Goal: Find specific page/section: Find specific page/section

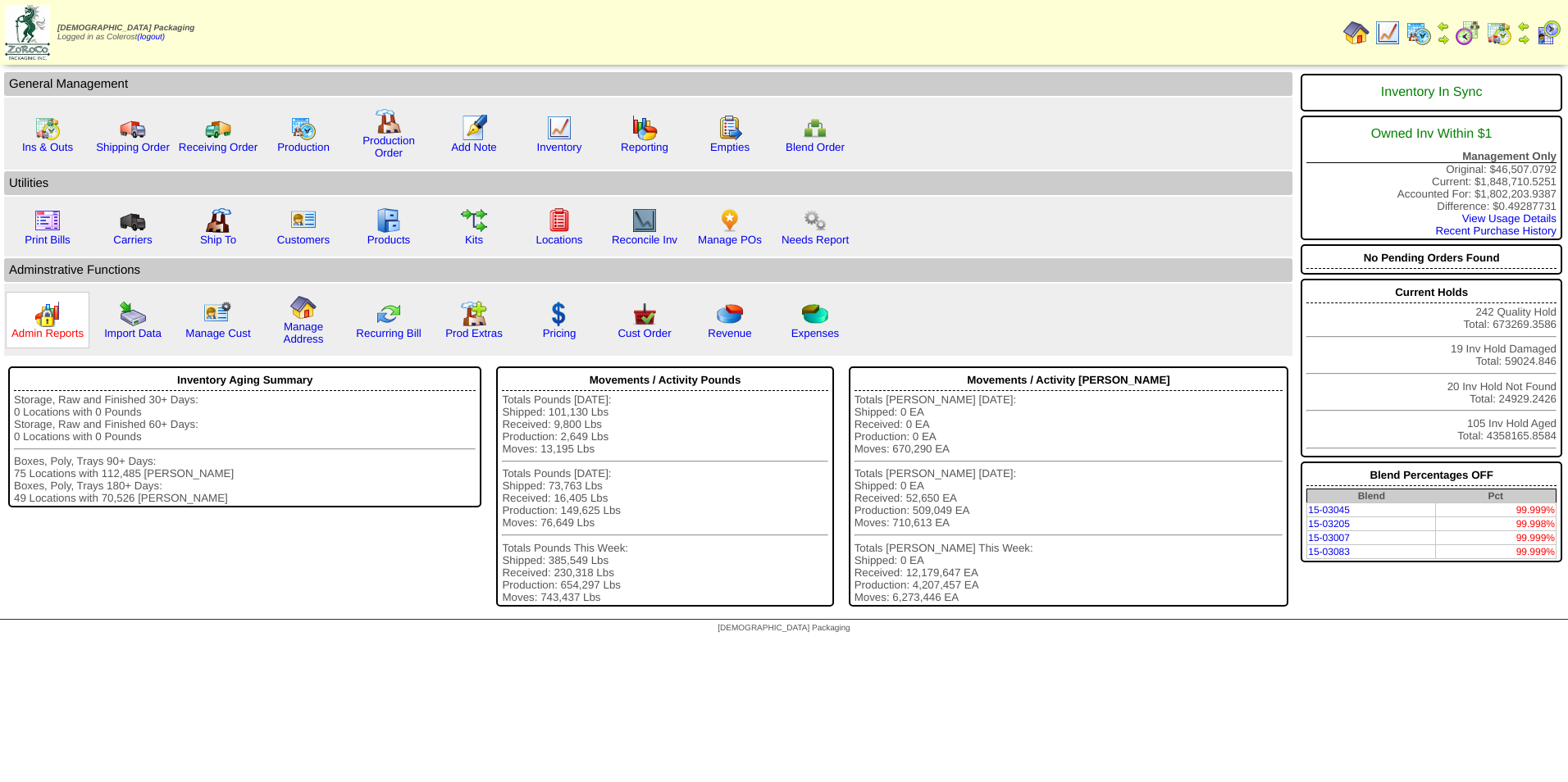
click at [65, 337] on link "Admin Reports" at bounding box center [47, 333] width 72 height 12
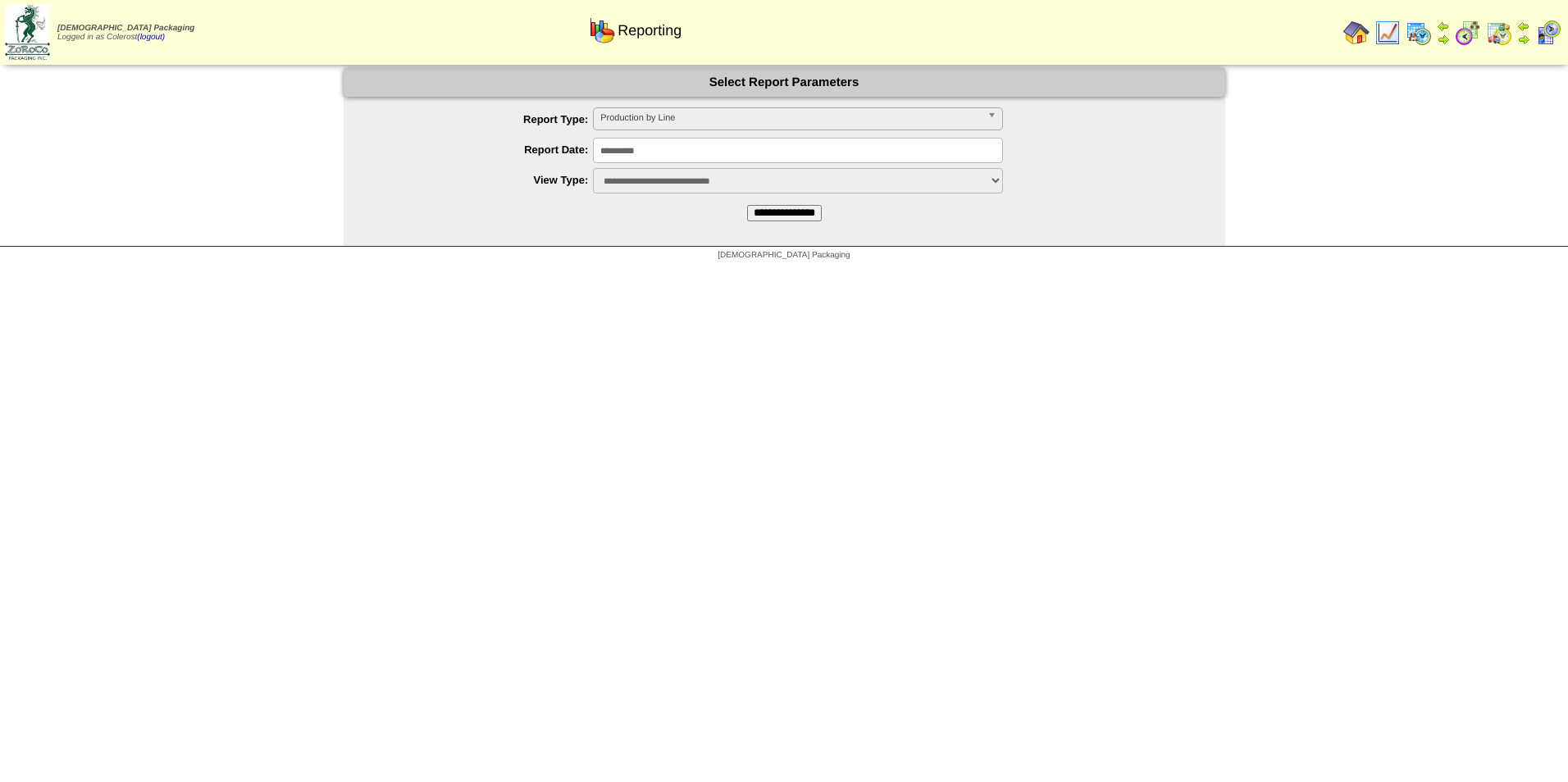
click at [626, 124] on span "Production by Line" at bounding box center [791, 117] width 381 height 19
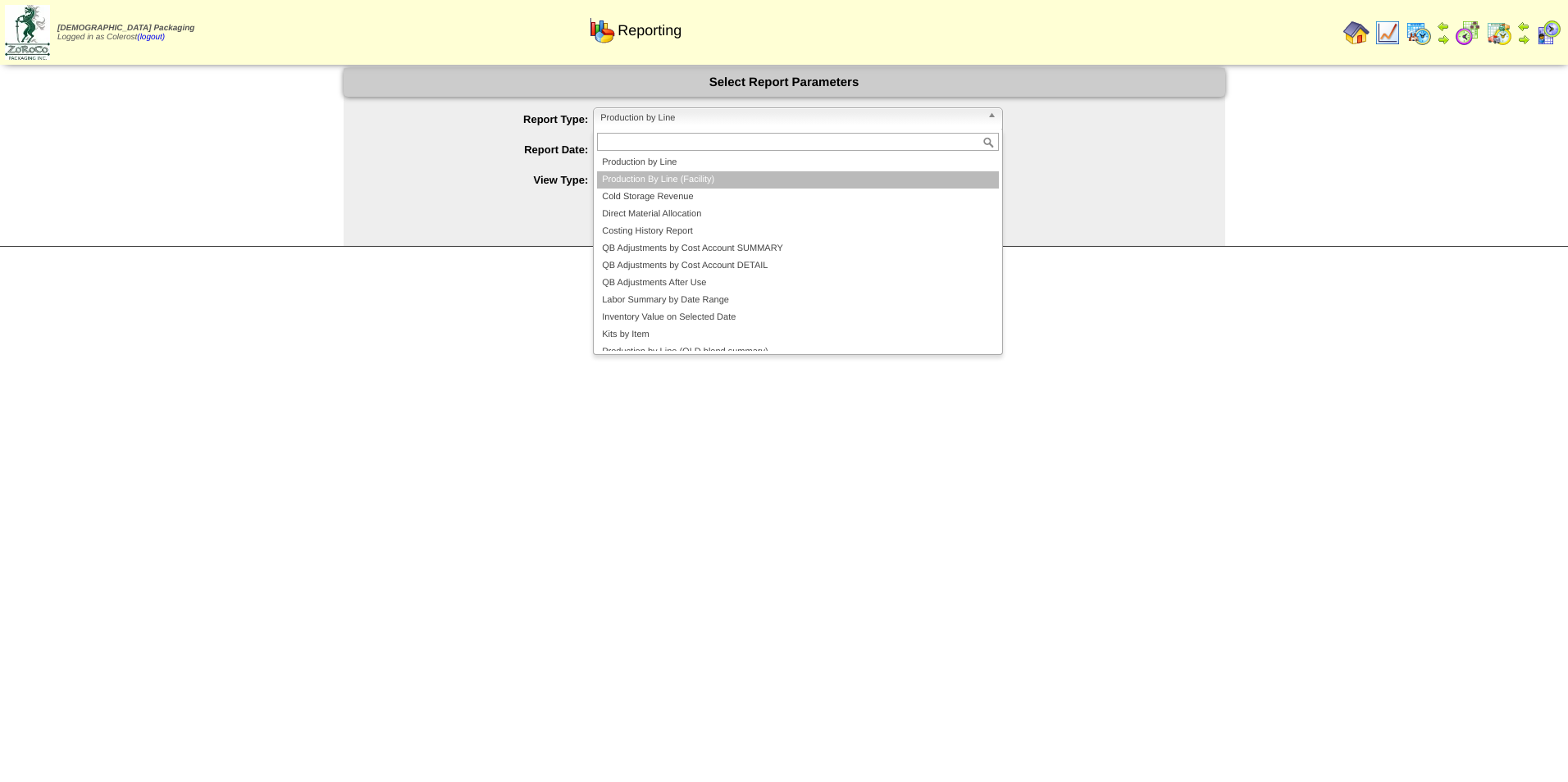
click at [654, 177] on li "Production By Line (Facility)" at bounding box center [798, 180] width 402 height 18
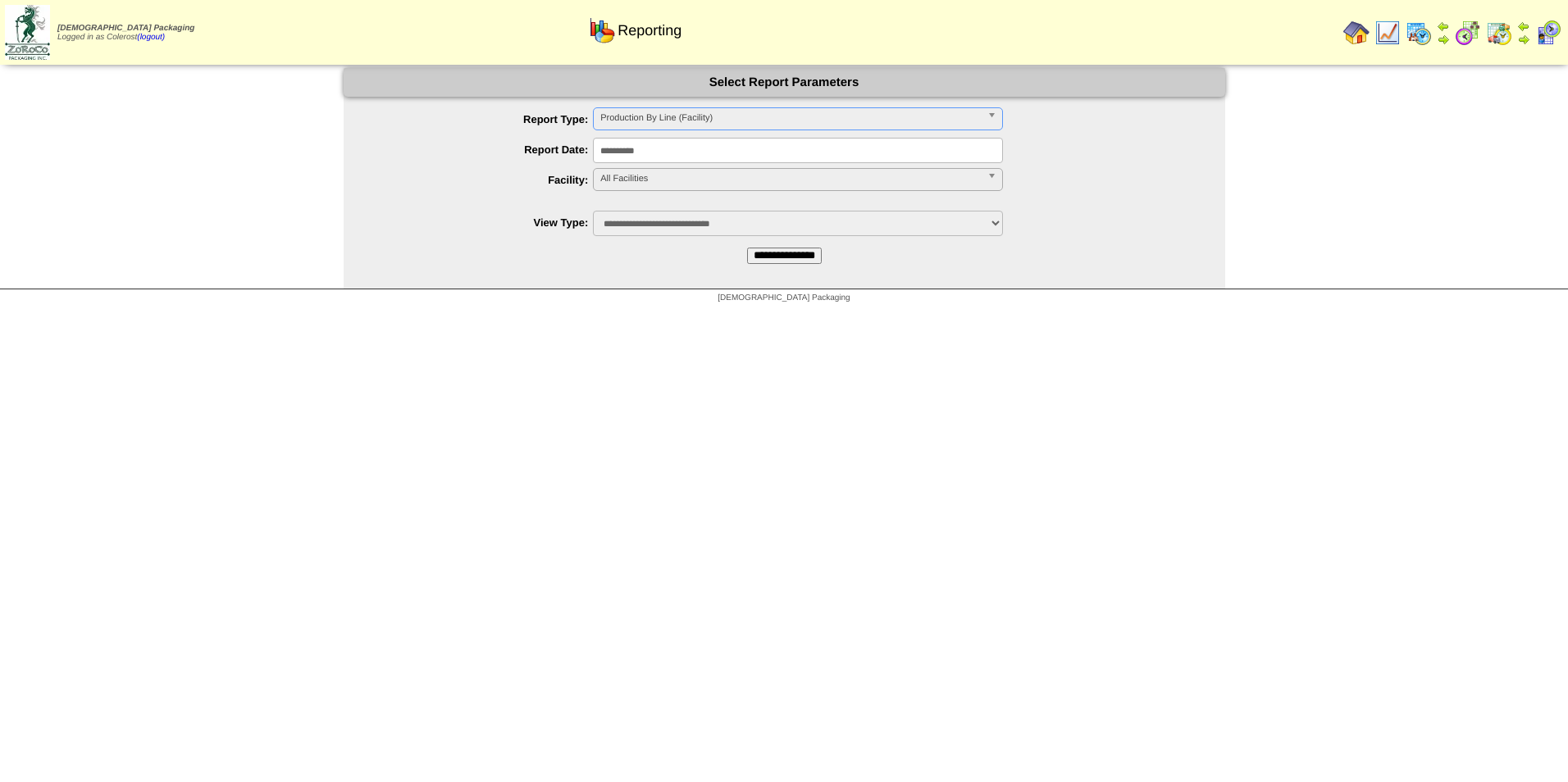
click at [630, 170] on span "All Facilities" at bounding box center [791, 179] width 381 height 19
click at [651, 212] on li "FreeFrom (FF)" at bounding box center [798, 217] width 402 height 18
click at [751, 252] on input "**********" at bounding box center [784, 255] width 75 height 17
